Goal: Communication & Community: Connect with others

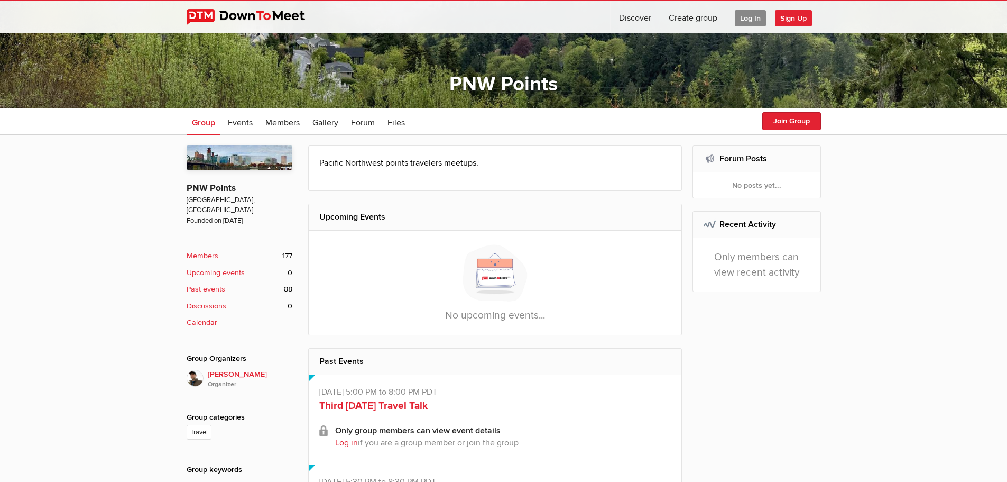
scroll to position [353, 0]
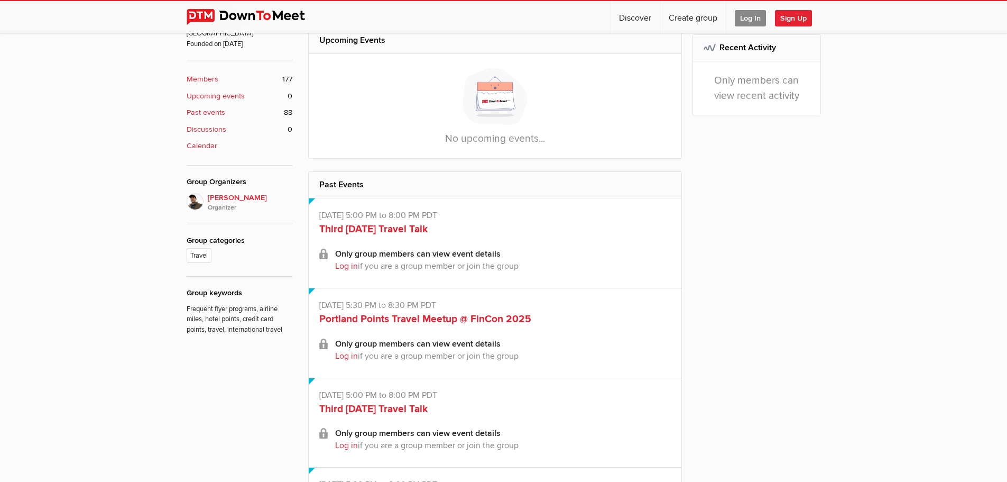
click at [224, 192] on span "Stefan Krasowski Organizer" at bounding box center [250, 202] width 85 height 21
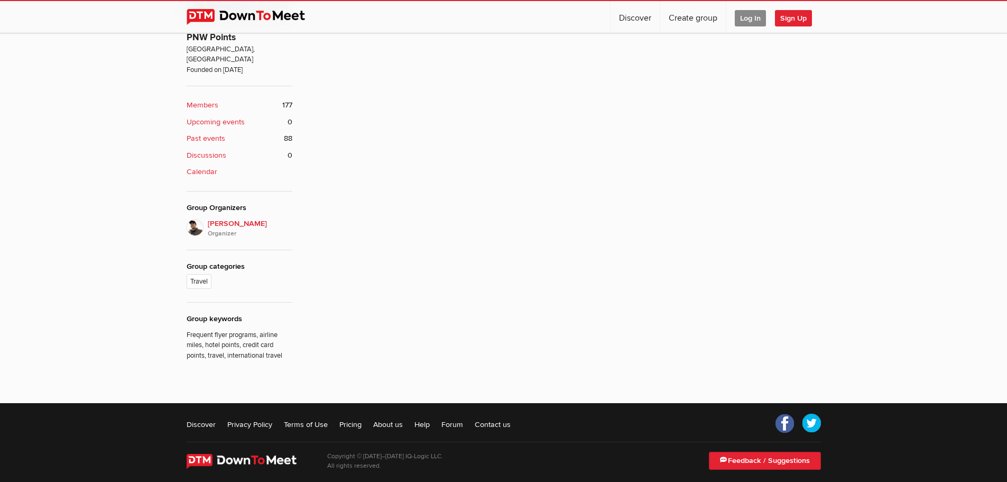
scroll to position [284, 0]
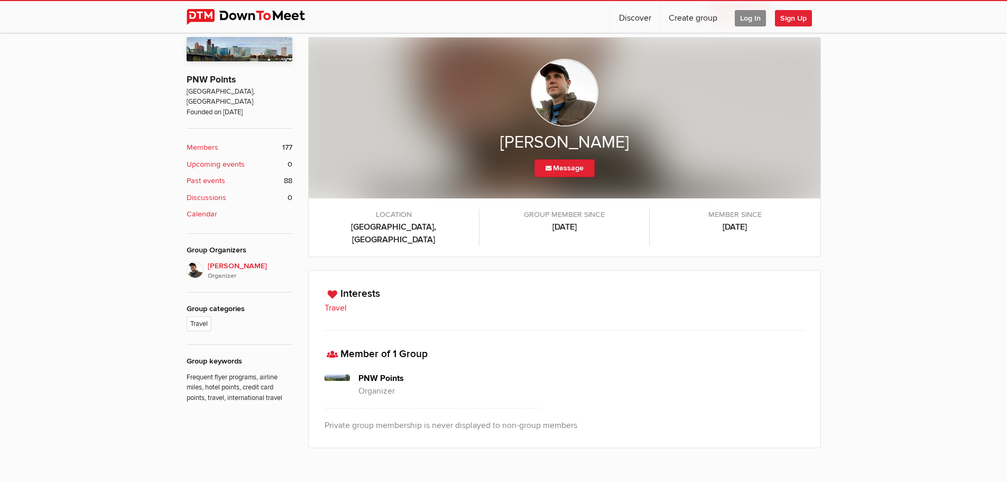
click at [571, 93] on img at bounding box center [565, 93] width 68 height 68
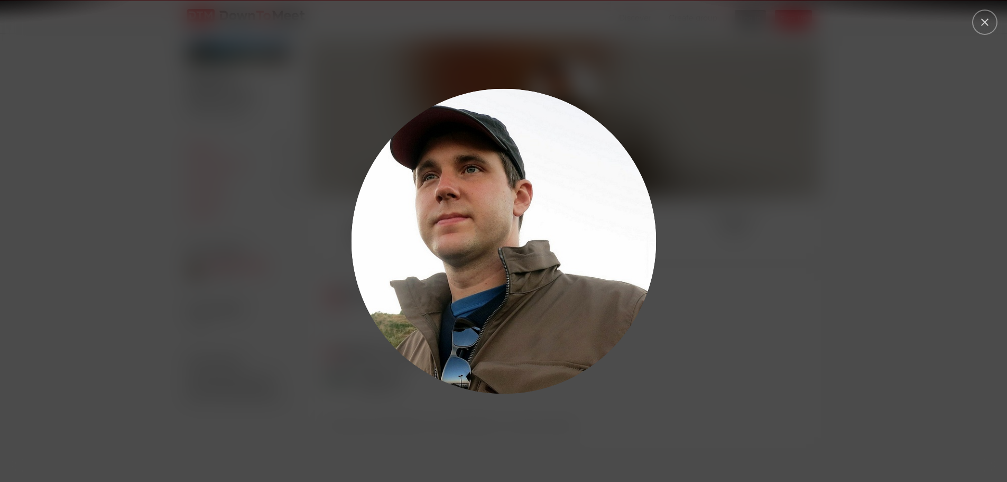
click at [160, 105] on div at bounding box center [503, 241] width 1007 height 482
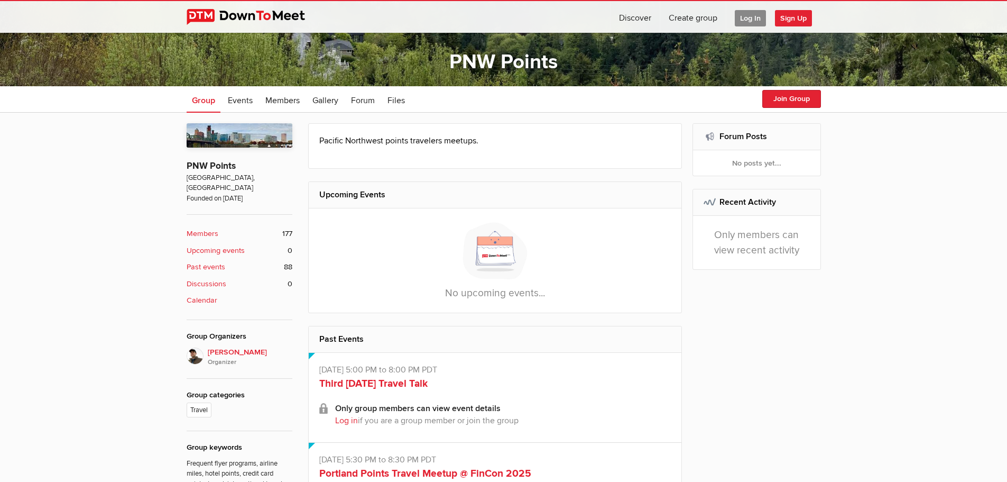
scroll to position [88, 0]
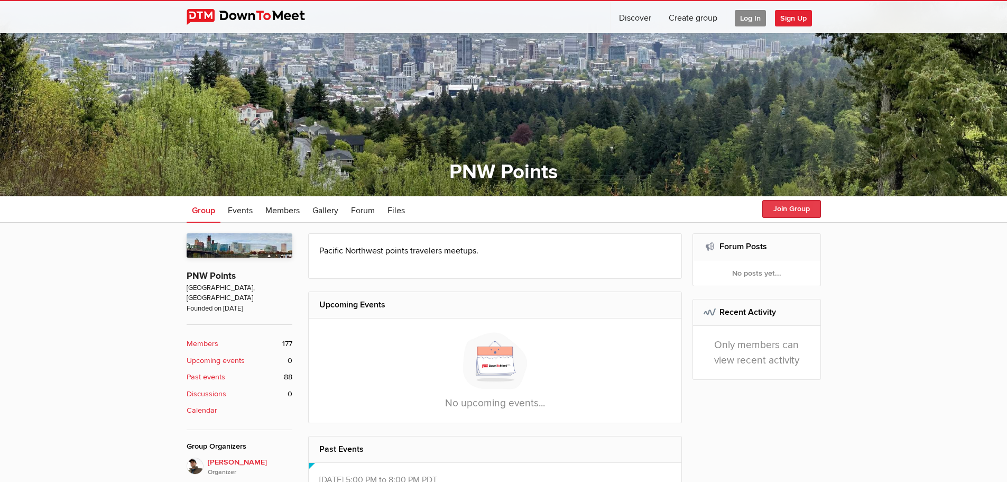
click at [803, 212] on button "Join Group" at bounding box center [791, 209] width 59 height 18
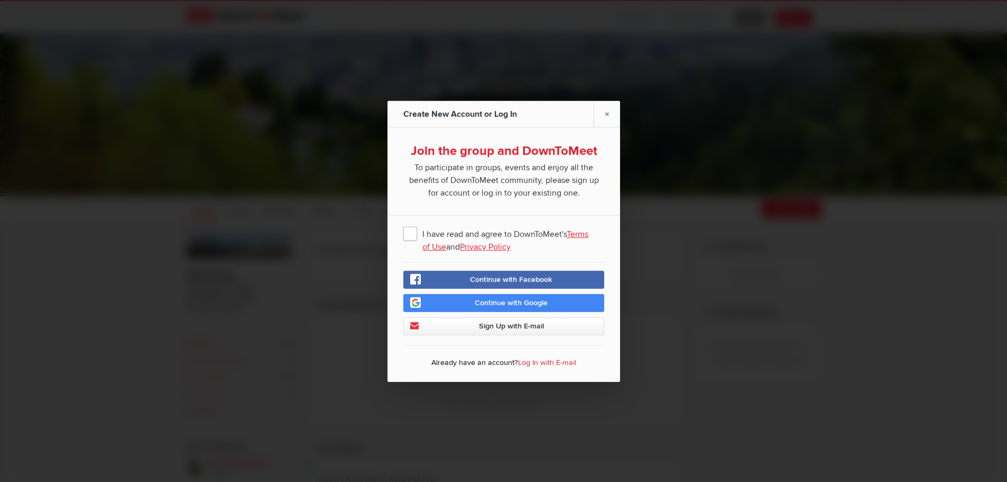
click at [407, 233] on span "I have read and agree to DownToMeet's Terms of Use and Privacy Policy" at bounding box center [503, 232] width 201 height 19
click at [0, 0] on input "I have read and agree to DownToMeet's Terms of Use and Privacy Policy" at bounding box center [0, 0] width 0 height 0
click at [521, 297] on link "Continue with Google" at bounding box center [503, 302] width 201 height 18
click at [532, 303] on span "Continue with Google" at bounding box center [511, 302] width 73 height 9
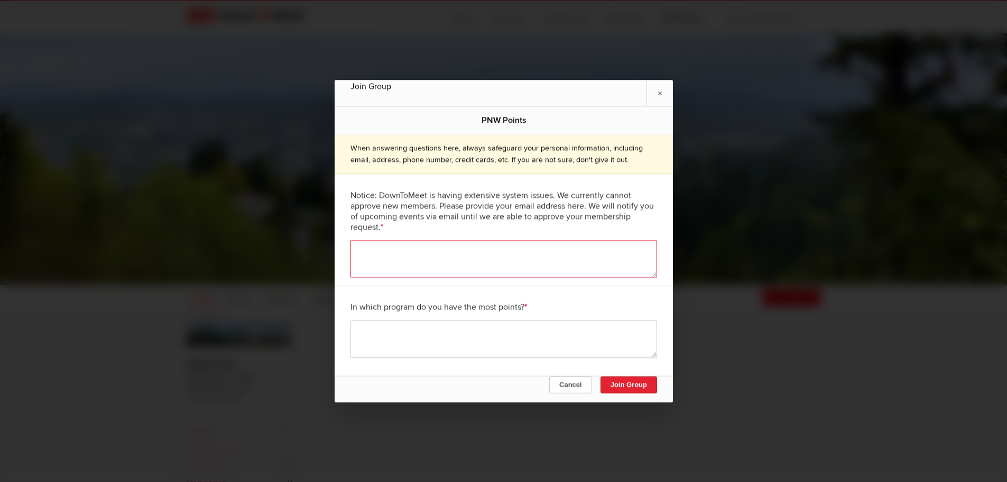
click at [495, 248] on textarea at bounding box center [504, 258] width 307 height 37
click at [484, 333] on textarea at bounding box center [504, 338] width 307 height 37
click at [545, 266] on textarea at bounding box center [504, 258] width 307 height 37
click at [500, 341] on textarea at bounding box center [504, 338] width 307 height 37
type textarea "Aeroplan"
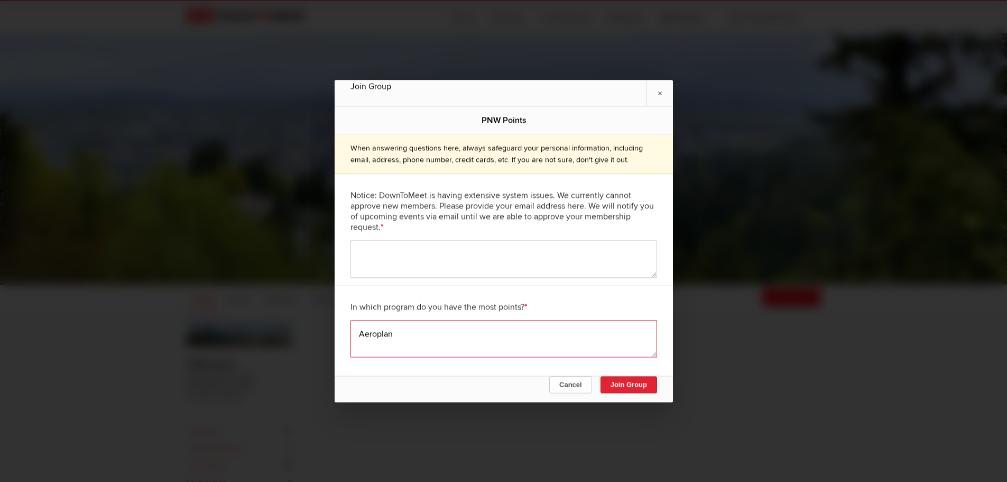
click at [495, 336] on textarea "Aeroplan" at bounding box center [504, 338] width 307 height 37
type textarea "Aeroplan & Amex"
click at [484, 269] on textarea at bounding box center [504, 258] width 307 height 37
type textarea "[EMAIL_ADDRESS][DOMAIN_NAME]"
drag, startPoint x: 641, startPoint y: 384, endPoint x: 632, endPoint y: 388, distance: 9.5
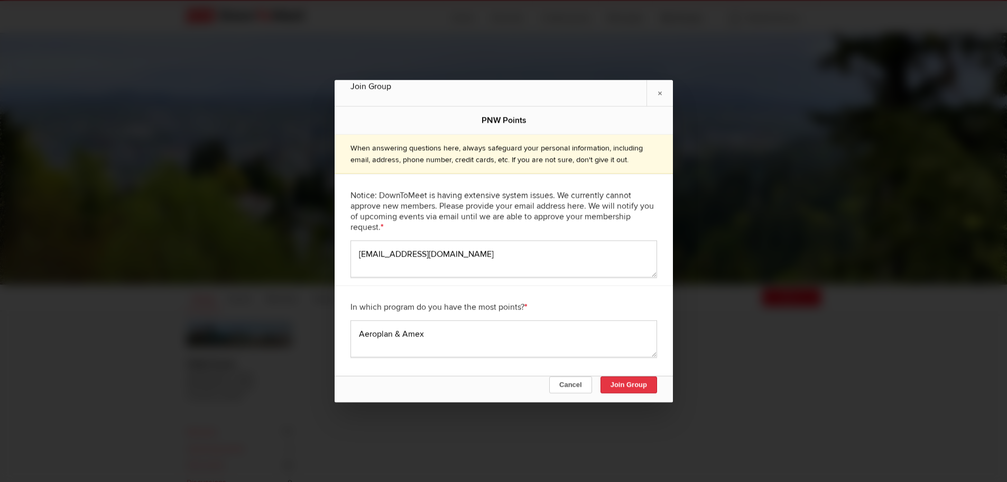
click at [640, 385] on button "Join Group" at bounding box center [628, 384] width 57 height 17
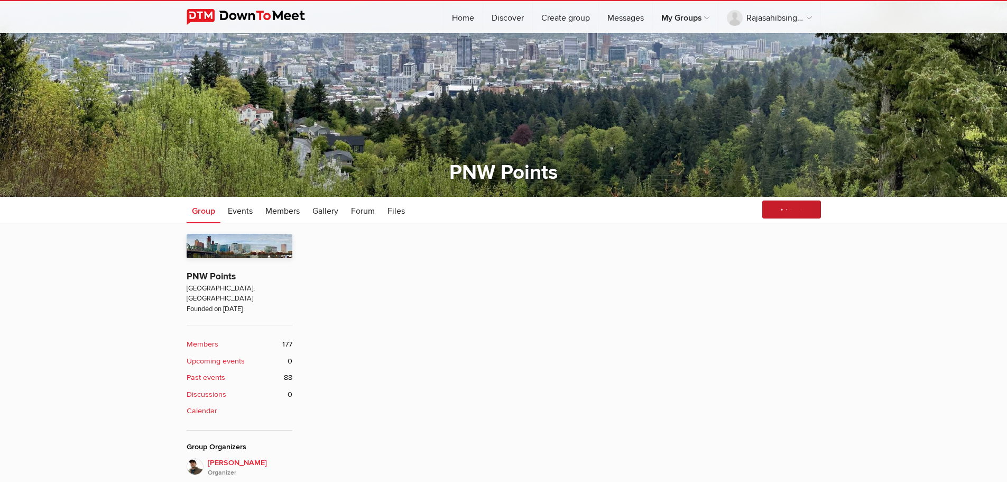
scroll to position [176, 0]
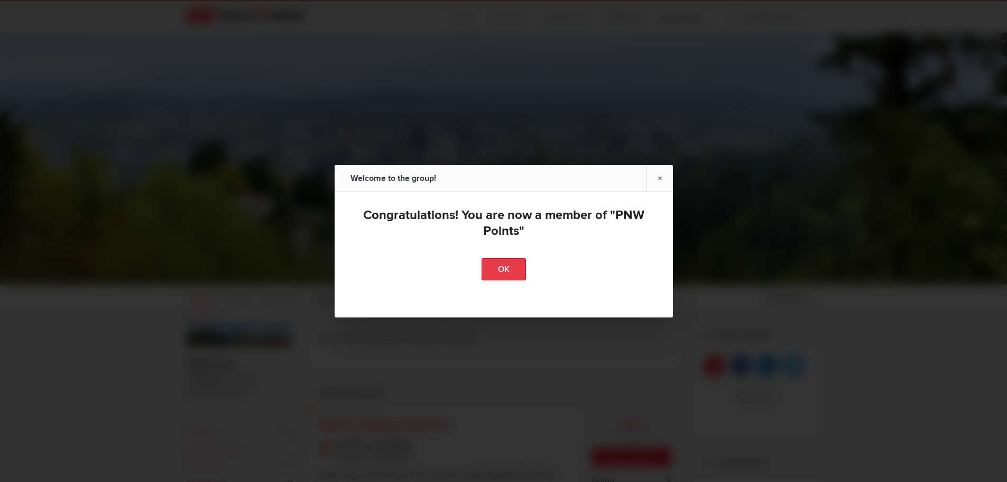
click at [502, 264] on link "OK" at bounding box center [504, 269] width 44 height 22
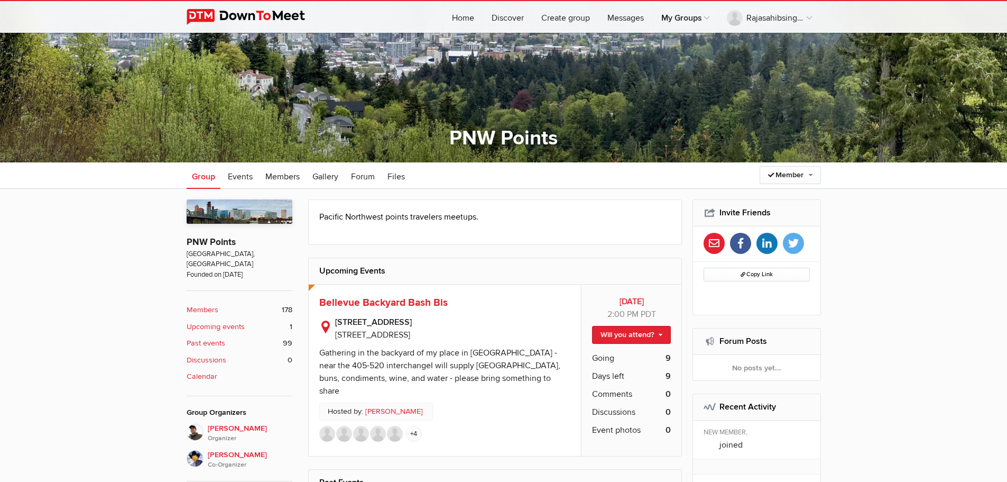
scroll to position [264, 0]
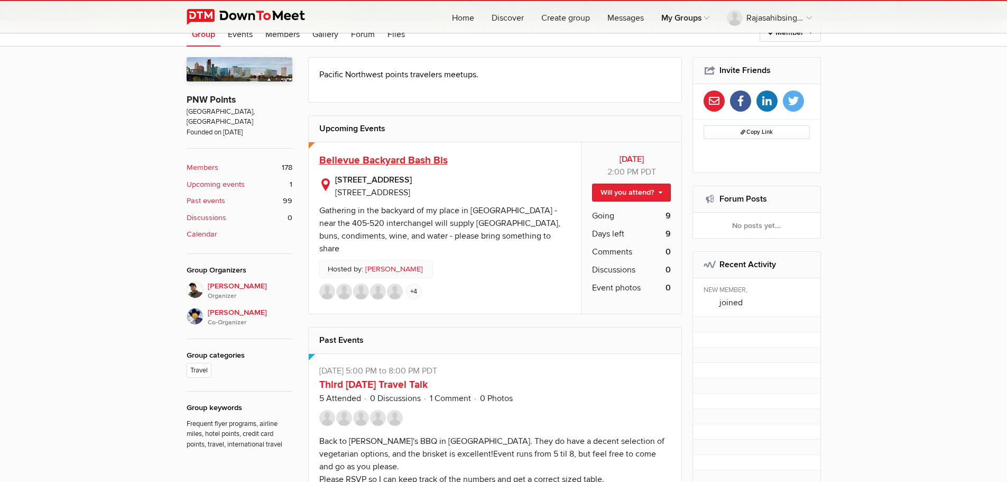
click at [384, 160] on span "Bellevue Backyard Bash Bis" at bounding box center [383, 160] width 128 height 13
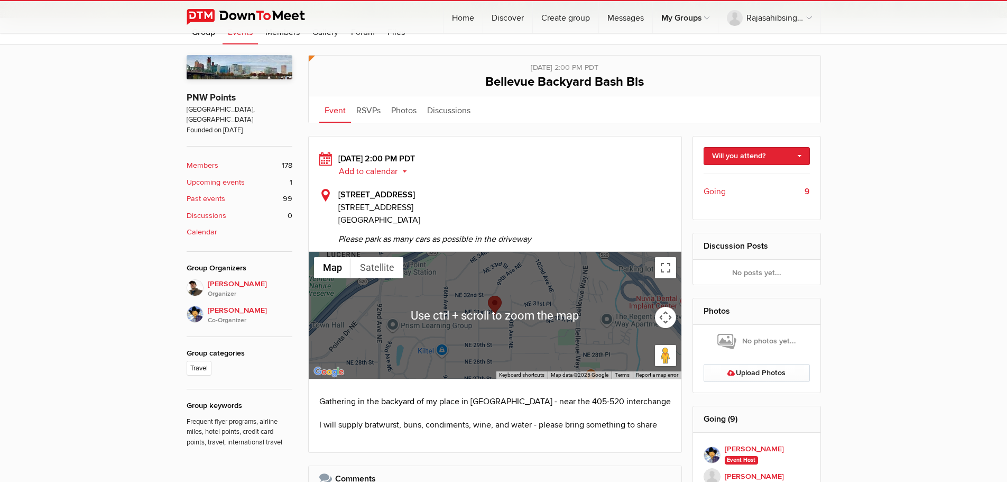
scroll to position [441, 0]
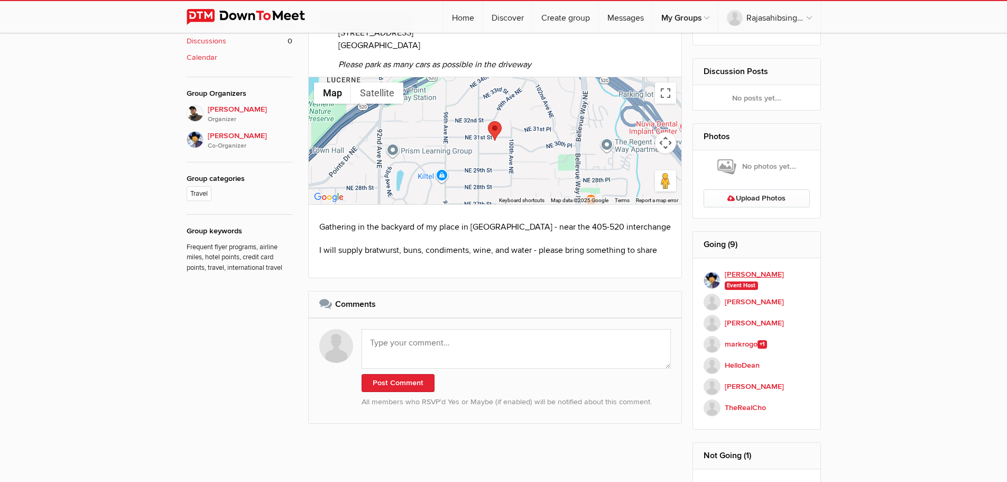
click at [755, 271] on b "[PERSON_NAME]" at bounding box center [754, 275] width 59 height 12
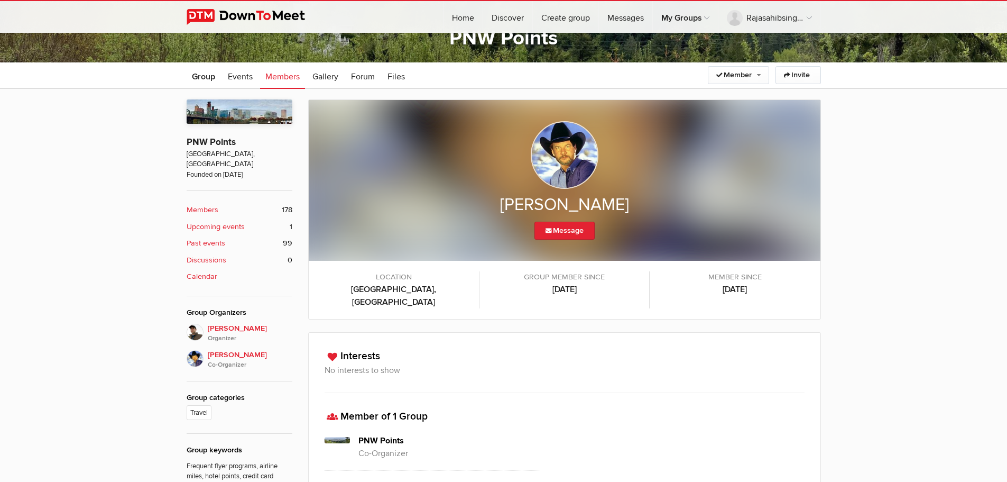
scroll to position [196, 0]
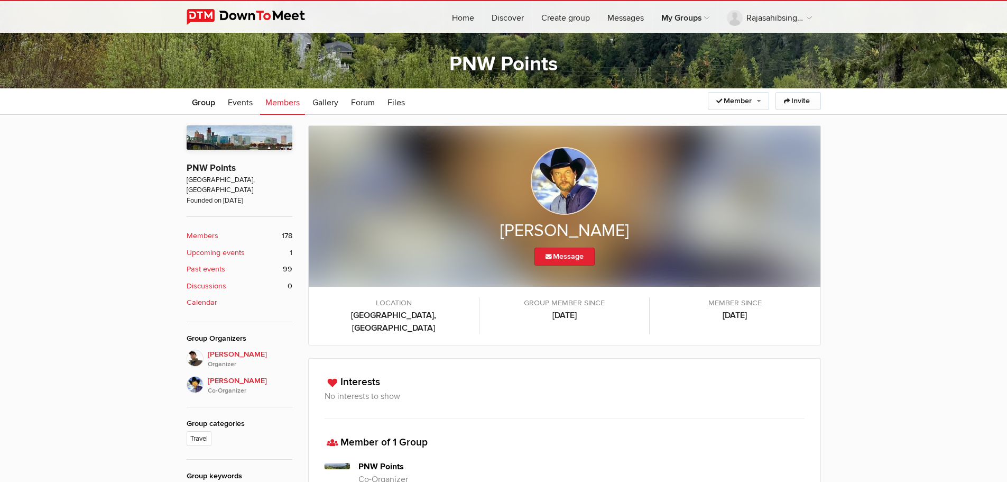
click at [574, 173] on img at bounding box center [565, 181] width 68 height 68
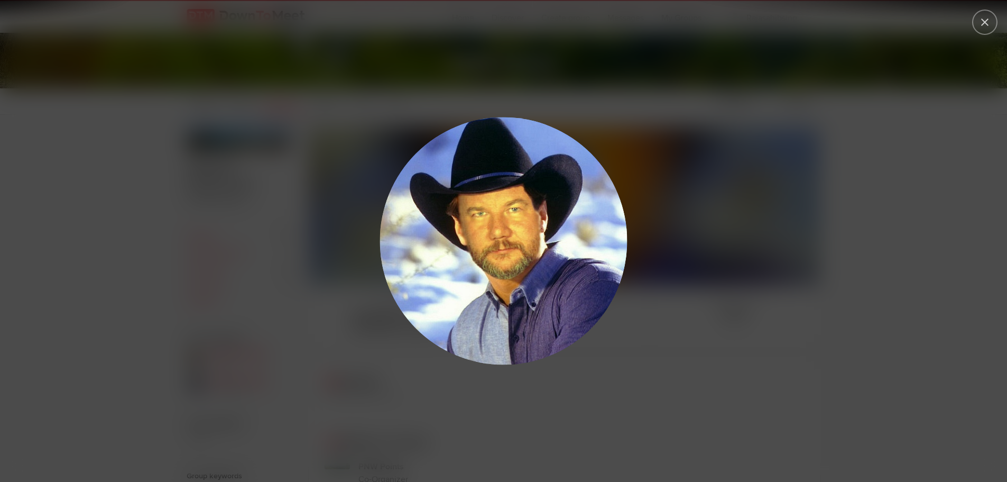
click at [734, 157] on div at bounding box center [677, 256] width 605 height 289
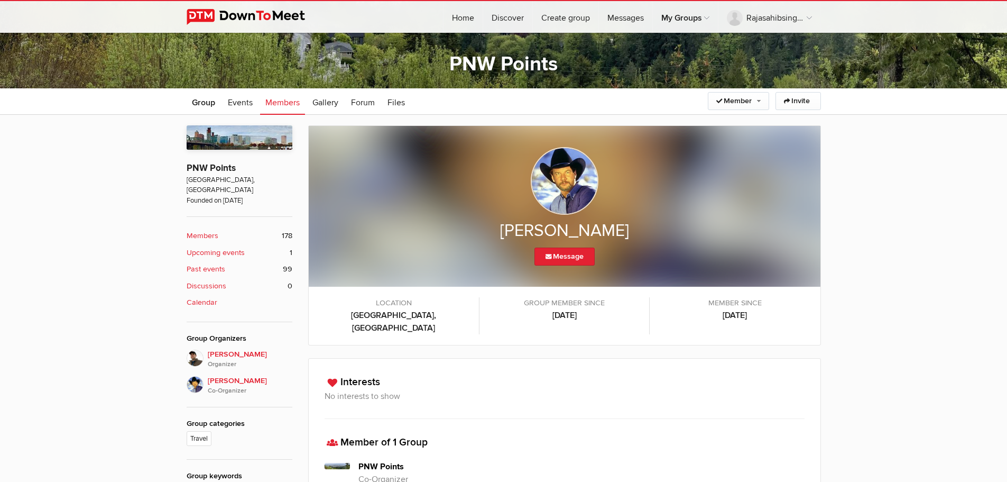
scroll to position [284, 0]
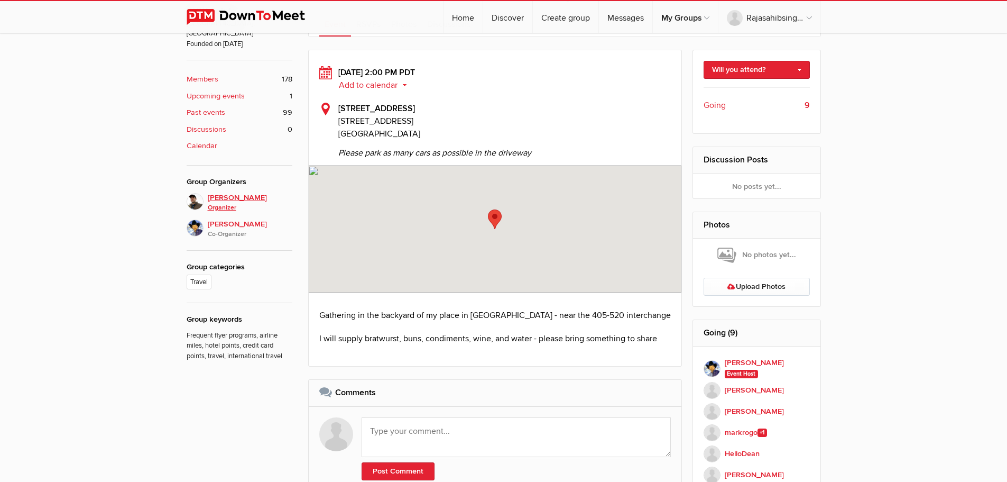
scroll to position [176, 0]
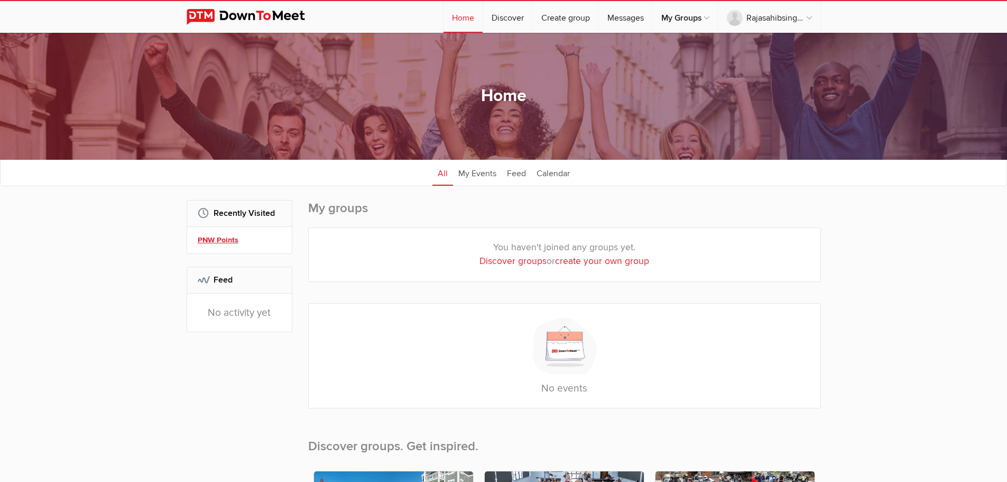
click at [220, 239] on link "PNW Points" at bounding box center [241, 240] width 87 height 12
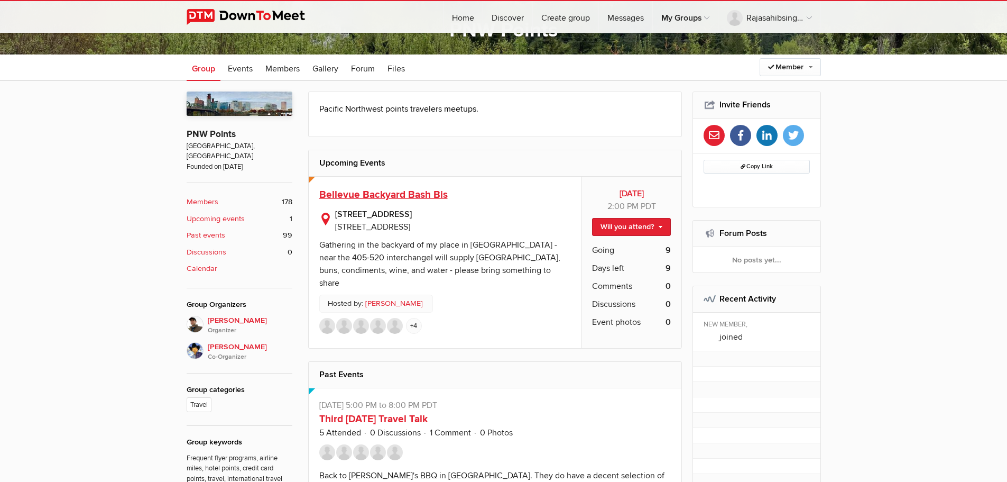
scroll to position [264, 0]
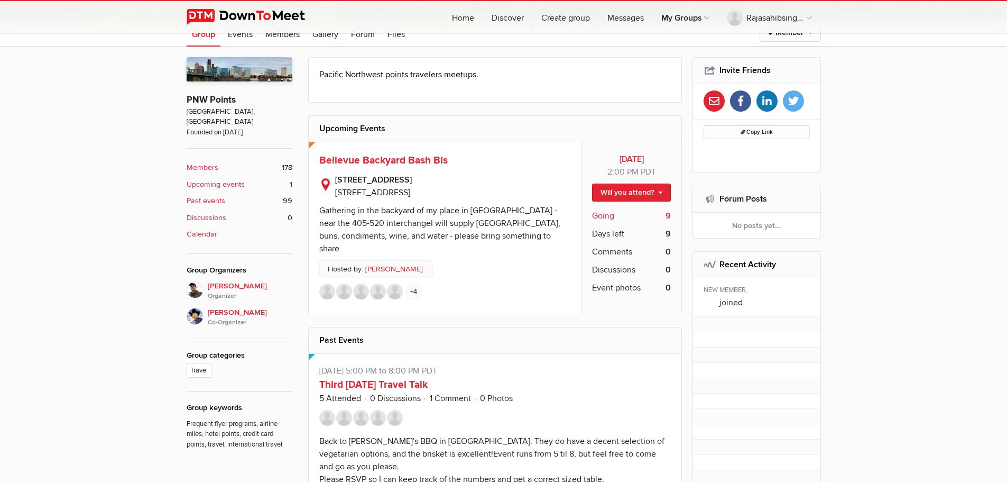
click at [669, 214] on b "9" at bounding box center [668, 215] width 5 height 13
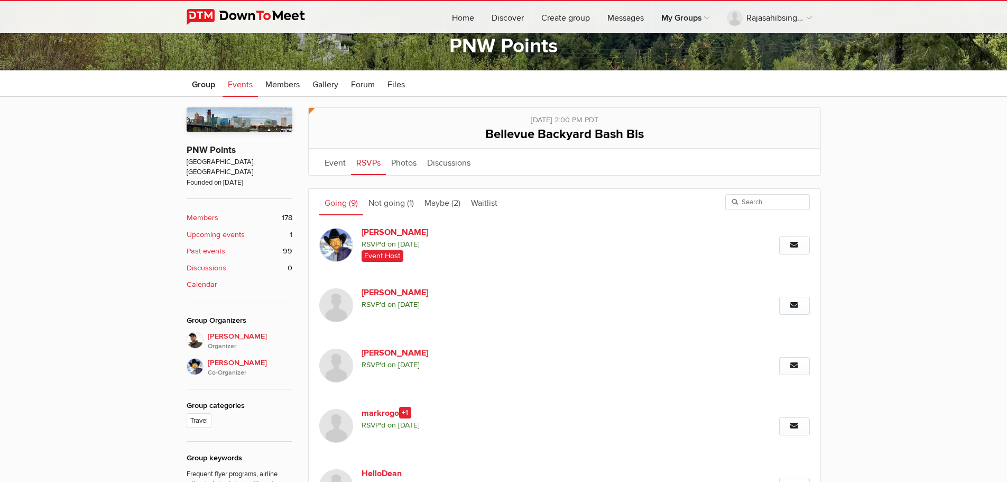
scroll to position [284, 0]
